Goal: Find specific page/section: Find specific page/section

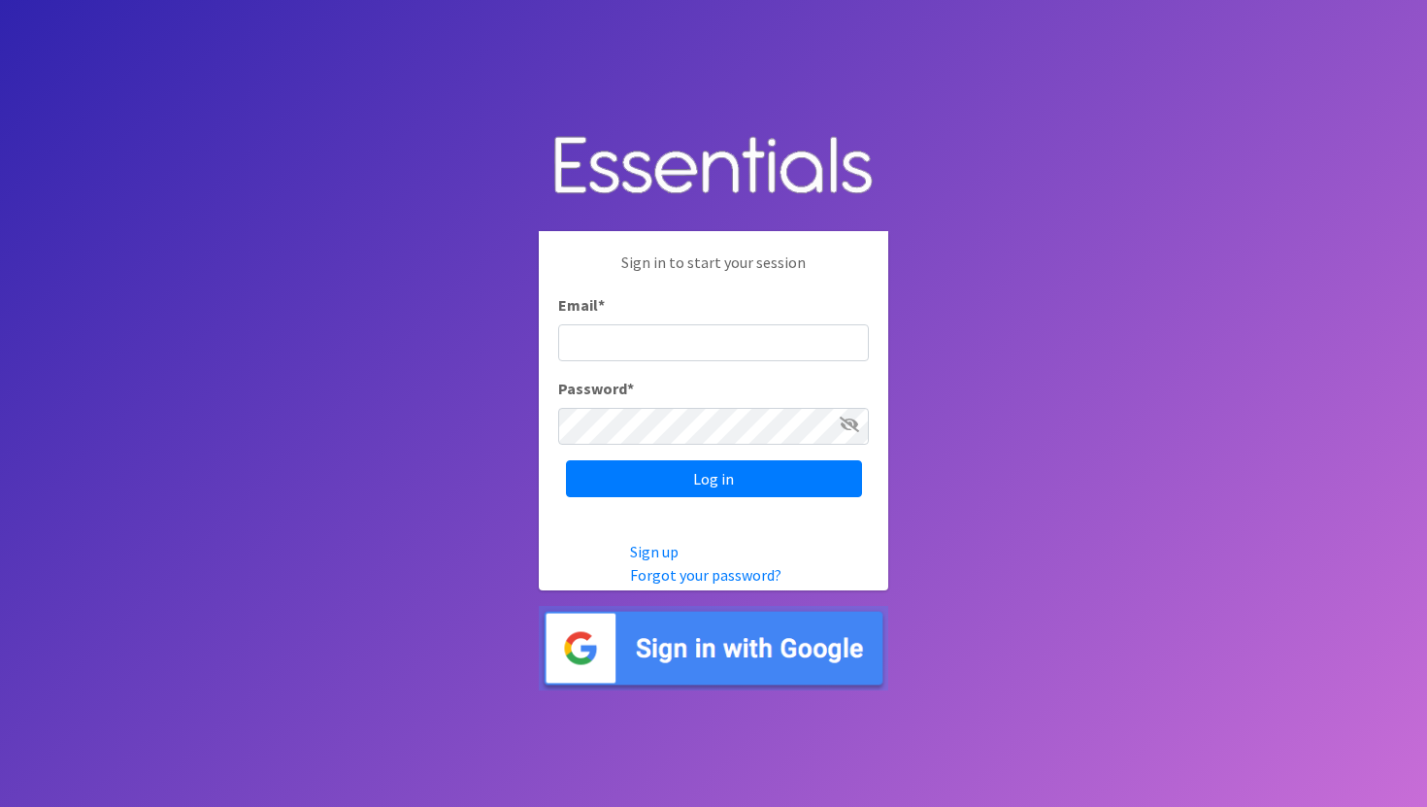
click at [678, 652] on img at bounding box center [713, 648] width 349 height 84
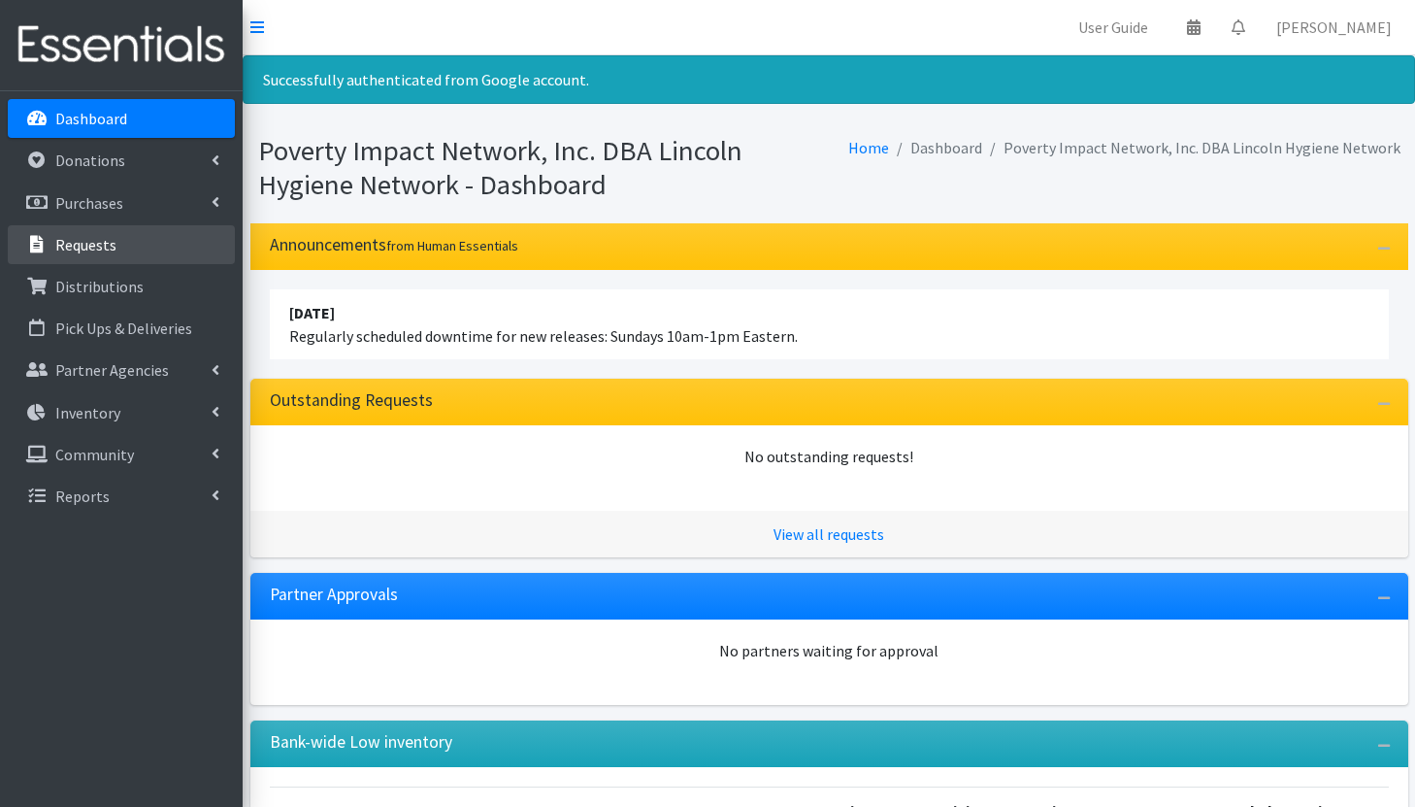
click at [117, 231] on link "Requests" at bounding box center [121, 244] width 227 height 39
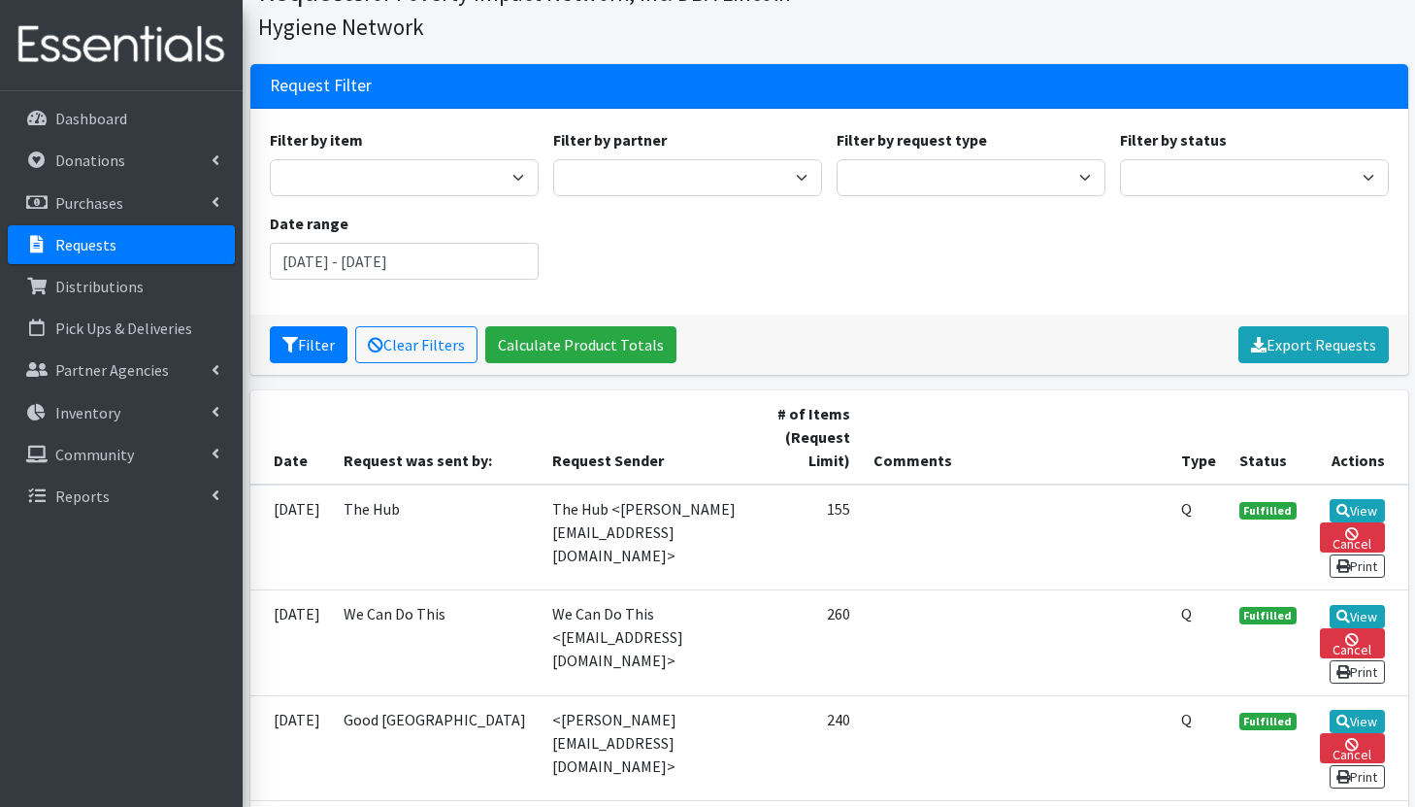
scroll to position [93, 0]
